Goal: Task Accomplishment & Management: Use online tool/utility

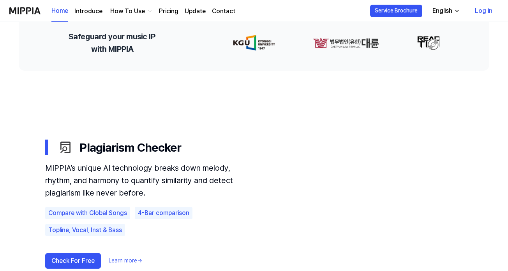
scroll to position [465, 0]
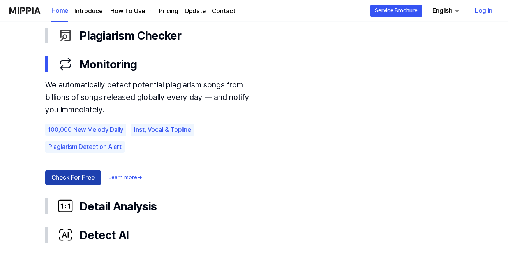
click at [81, 178] on button "Check For Free" at bounding box center [73, 178] width 56 height 16
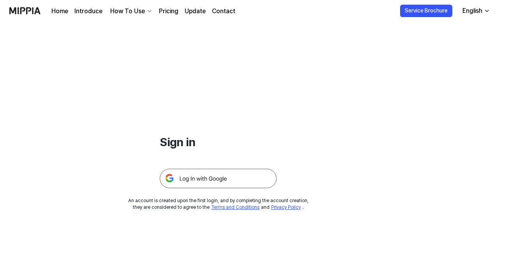
click at [223, 179] on img at bounding box center [218, 178] width 117 height 19
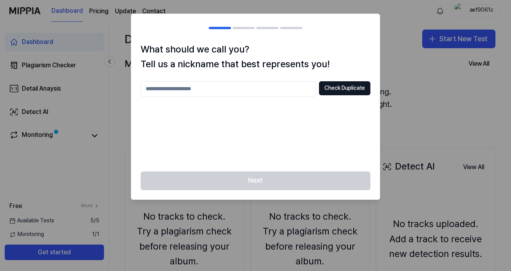
click at [242, 90] on input "text" at bounding box center [228, 89] width 175 height 16
type input "****"
click at [342, 85] on button "Check Duplicate" at bounding box center [344, 88] width 51 height 14
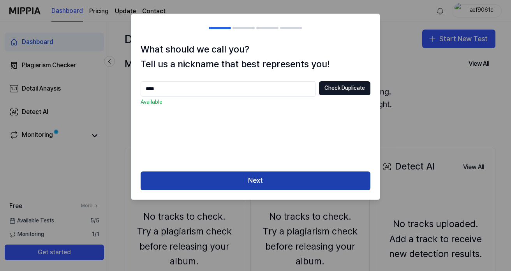
click at [245, 181] on button "Next" at bounding box center [256, 181] width 230 height 19
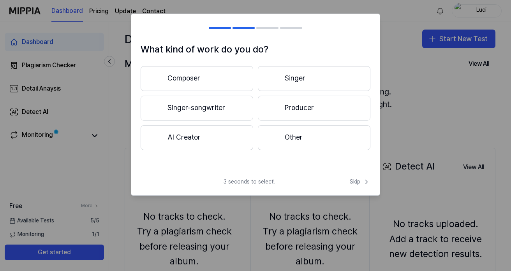
click at [220, 136] on button "AI Creator" at bounding box center [197, 137] width 113 height 25
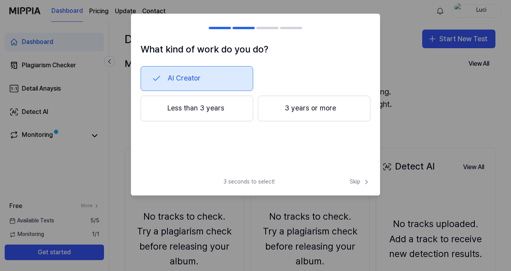
click at [202, 113] on button "Less than 3 years" at bounding box center [197, 109] width 113 height 26
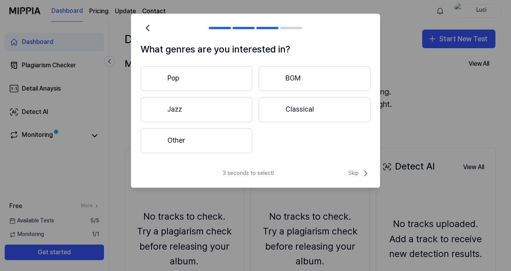
click at [306, 112] on button "Classical" at bounding box center [315, 109] width 112 height 25
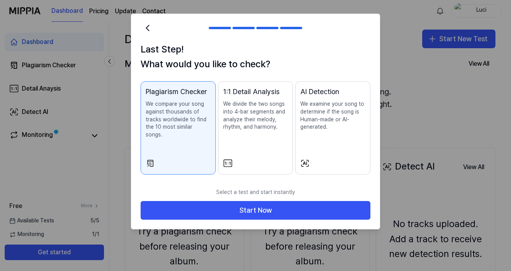
click at [185, 126] on p "We compare your song against thousands of tracks worldwide to find the 10 most …" at bounding box center [178, 119] width 65 height 38
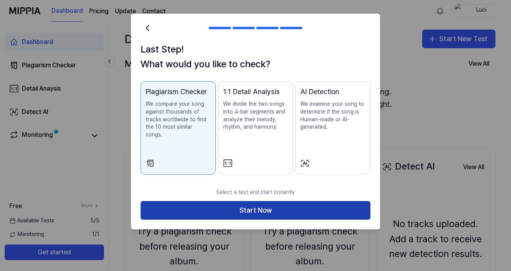
click at [247, 205] on button "Start Now" at bounding box center [256, 210] width 230 height 19
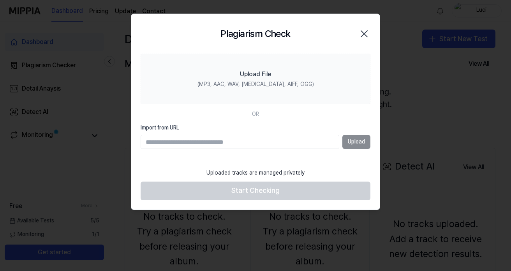
click at [218, 142] on input "Import from URL" at bounding box center [240, 142] width 199 height 14
type input "**********"
click at [241, 146] on input "Import from URL" at bounding box center [240, 142] width 198 height 14
click at [361, 35] on icon "button" at bounding box center [364, 34] width 12 height 12
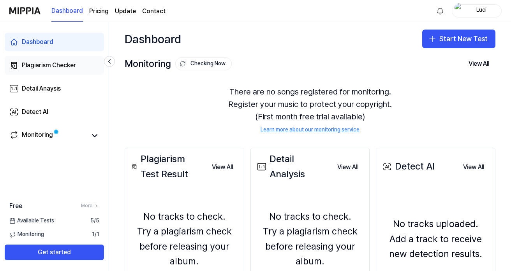
click at [49, 65] on div "Plagiarism Checker" at bounding box center [49, 65] width 54 height 9
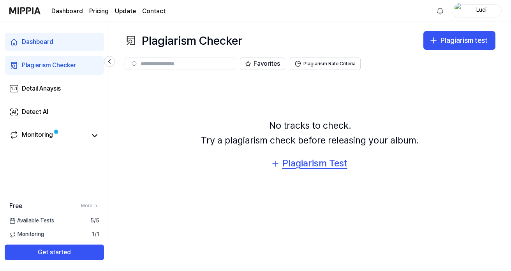
click at [321, 165] on div "Plagiarism Test" at bounding box center [314, 163] width 65 height 15
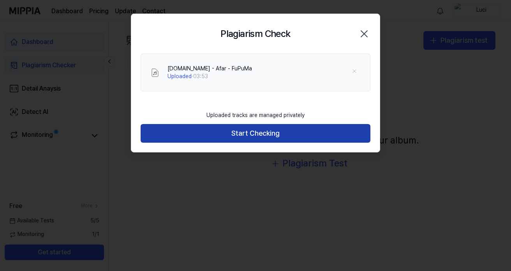
click at [254, 137] on button "Start Checking" at bounding box center [256, 133] width 230 height 19
